Goal: Find specific fact: Find contact information

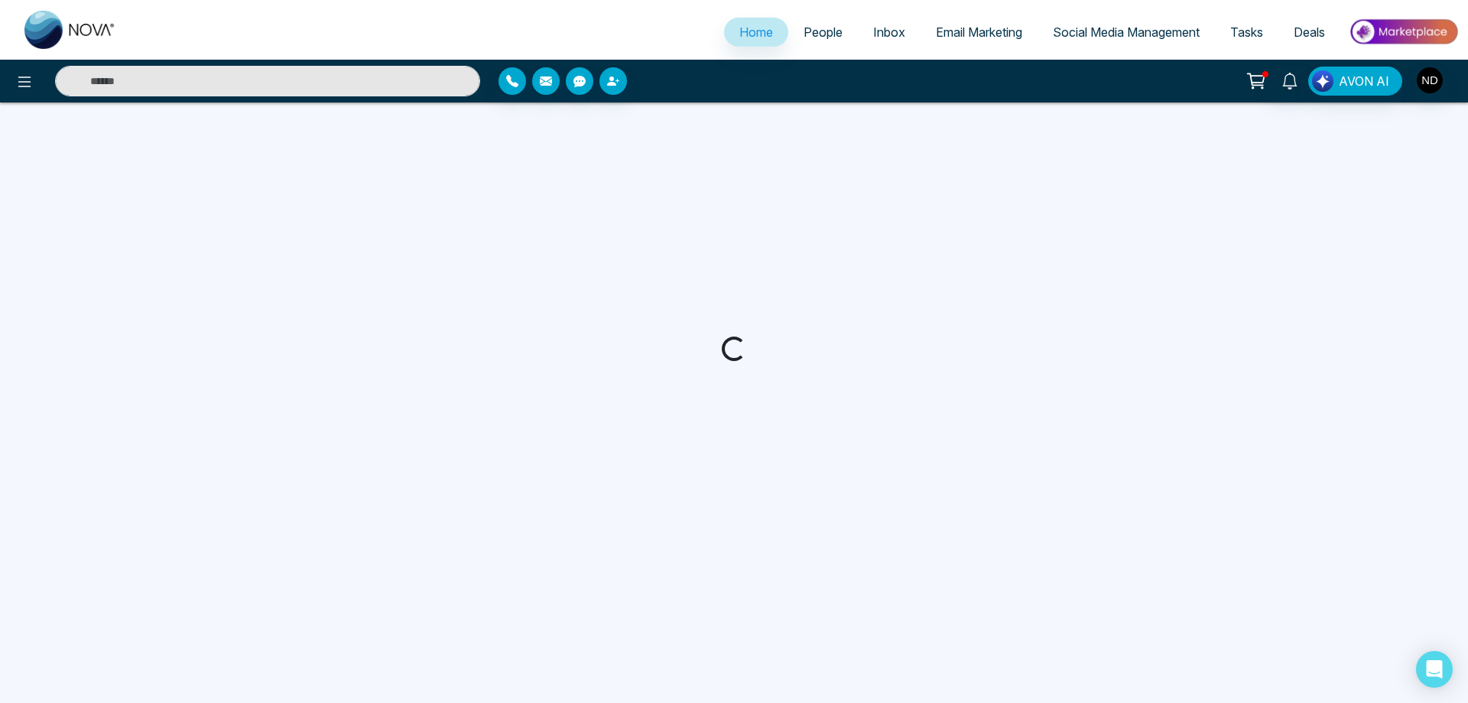
click at [281, 88] on input "text" at bounding box center [267, 81] width 425 height 31
select select "*"
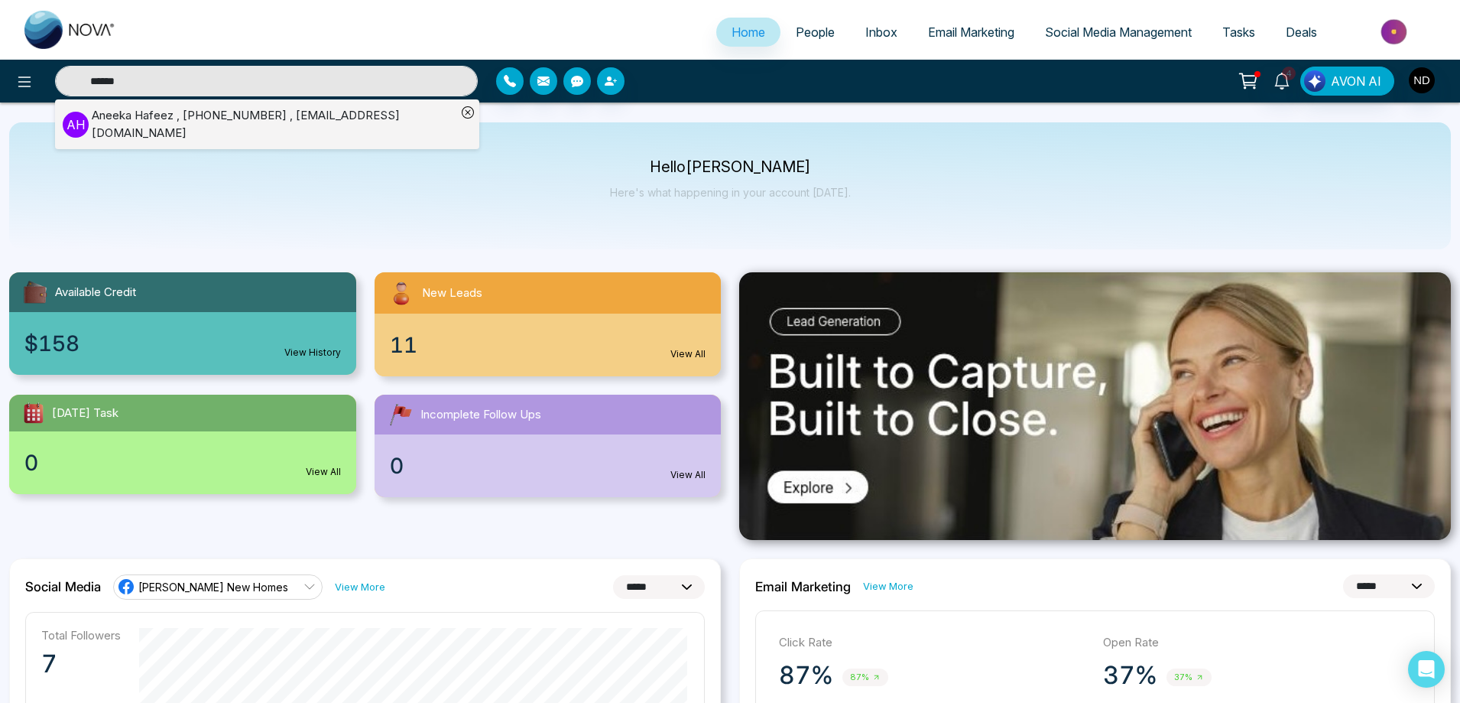
type input "******"
click at [216, 125] on div "[PERSON_NAME] , [PHONE_NUMBER] , [EMAIL_ADDRESS][DOMAIN_NAME]" at bounding box center [274, 124] width 365 height 34
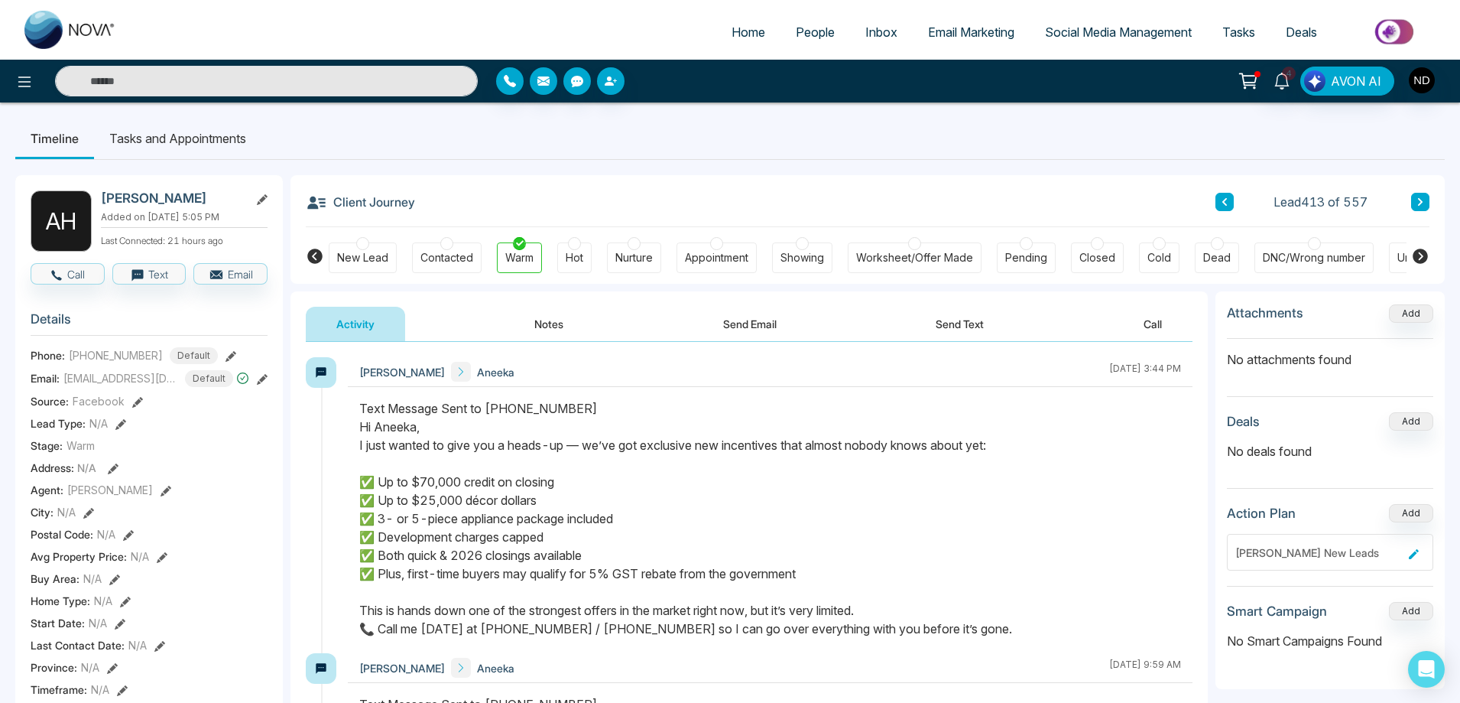
click at [949, 194] on div "Client Journey Lead 413 of 557" at bounding box center [868, 201] width 1124 height 52
click at [947, 190] on div "Client Journey Lead 413 of 557" at bounding box center [868, 201] width 1124 height 52
click at [703, 191] on div "Client Journey Lead 413 of 557" at bounding box center [868, 201] width 1124 height 52
click at [556, 328] on button "Notes" at bounding box center [549, 324] width 90 height 34
